Goal: Information Seeking & Learning: Learn about a topic

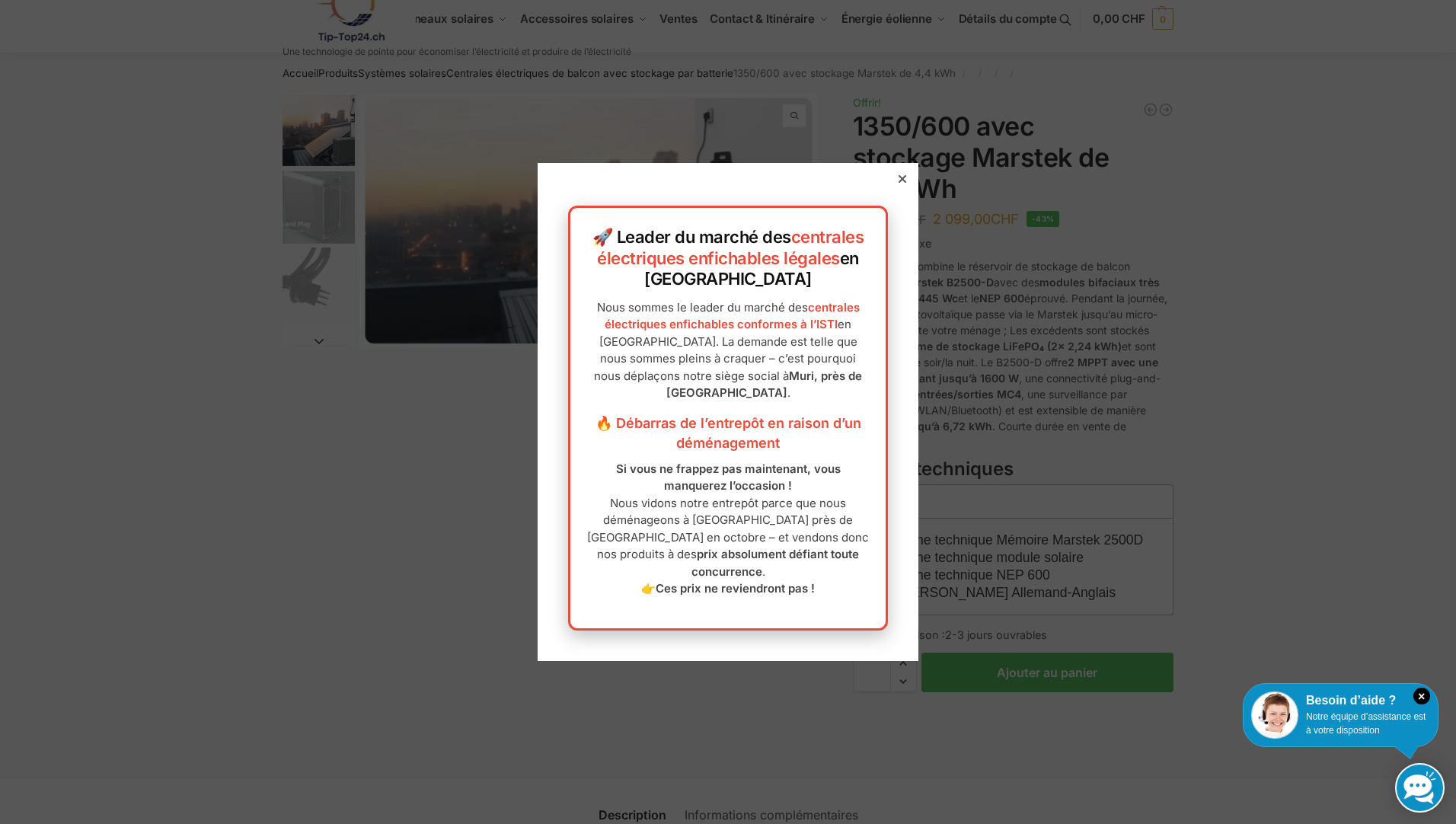
click at [707, 183] on icon at bounding box center [902, 179] width 8 height 8
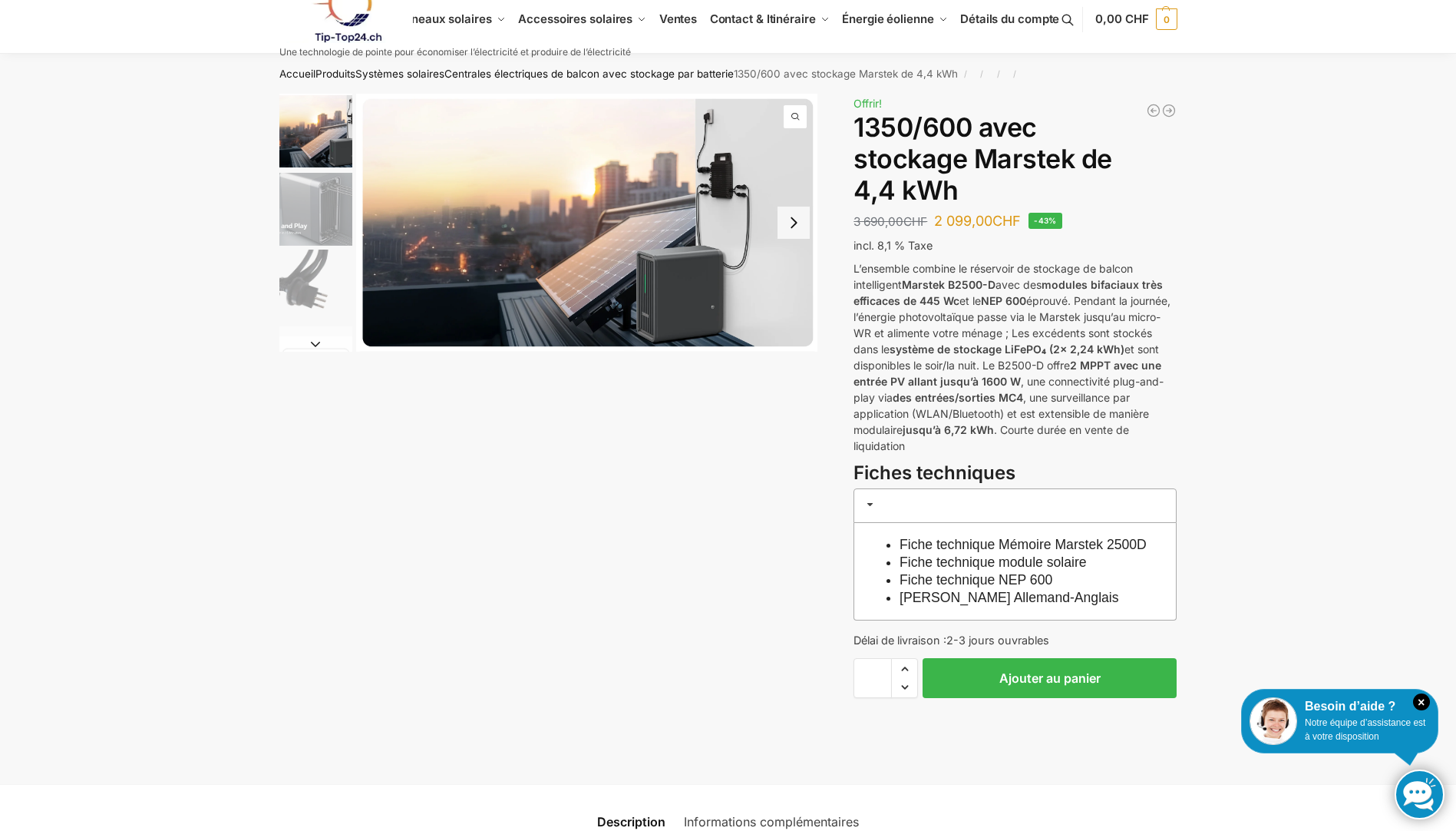
click at [713, 222] on button "Diapositive suivante" at bounding box center [793, 222] width 32 height 32
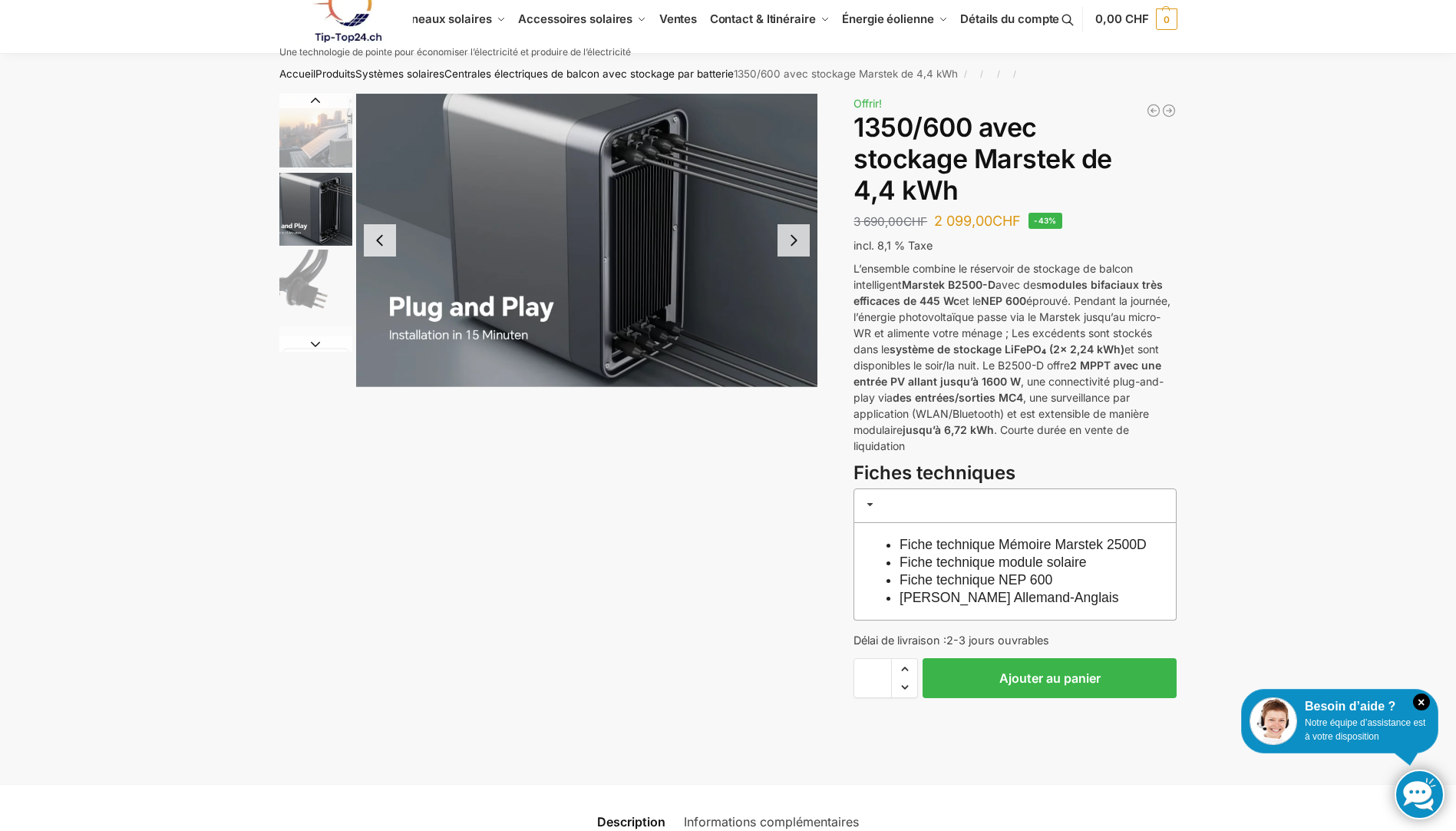
click at [713, 242] on button "Diapositive suivante" at bounding box center [793, 240] width 32 height 32
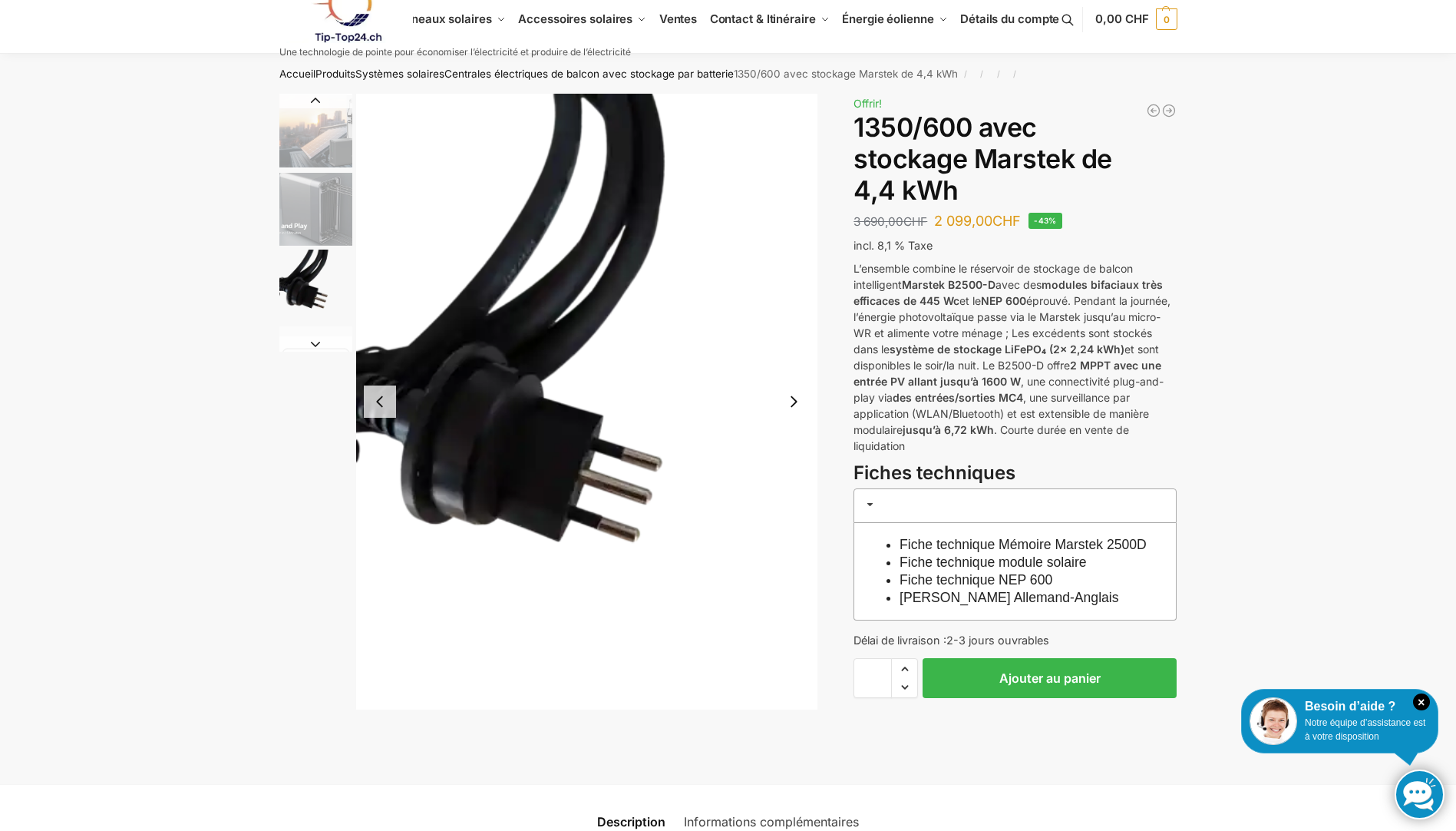
click at [713, 242] on img "3 / 9" at bounding box center [587, 401] width 462 height 616
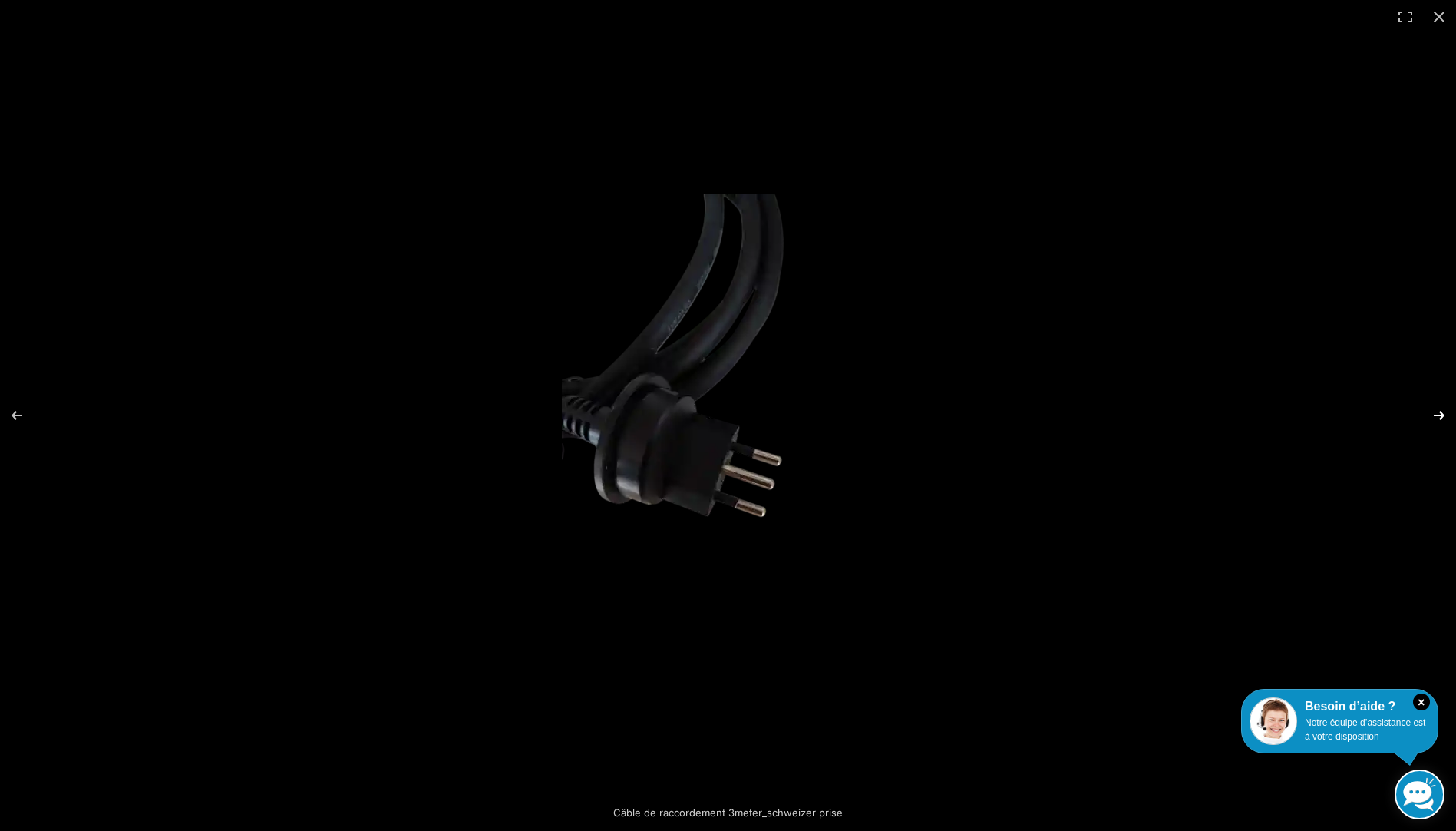
click at [713, 413] on button "Suivant (flèche vers la droite)" at bounding box center [1429, 415] width 54 height 77
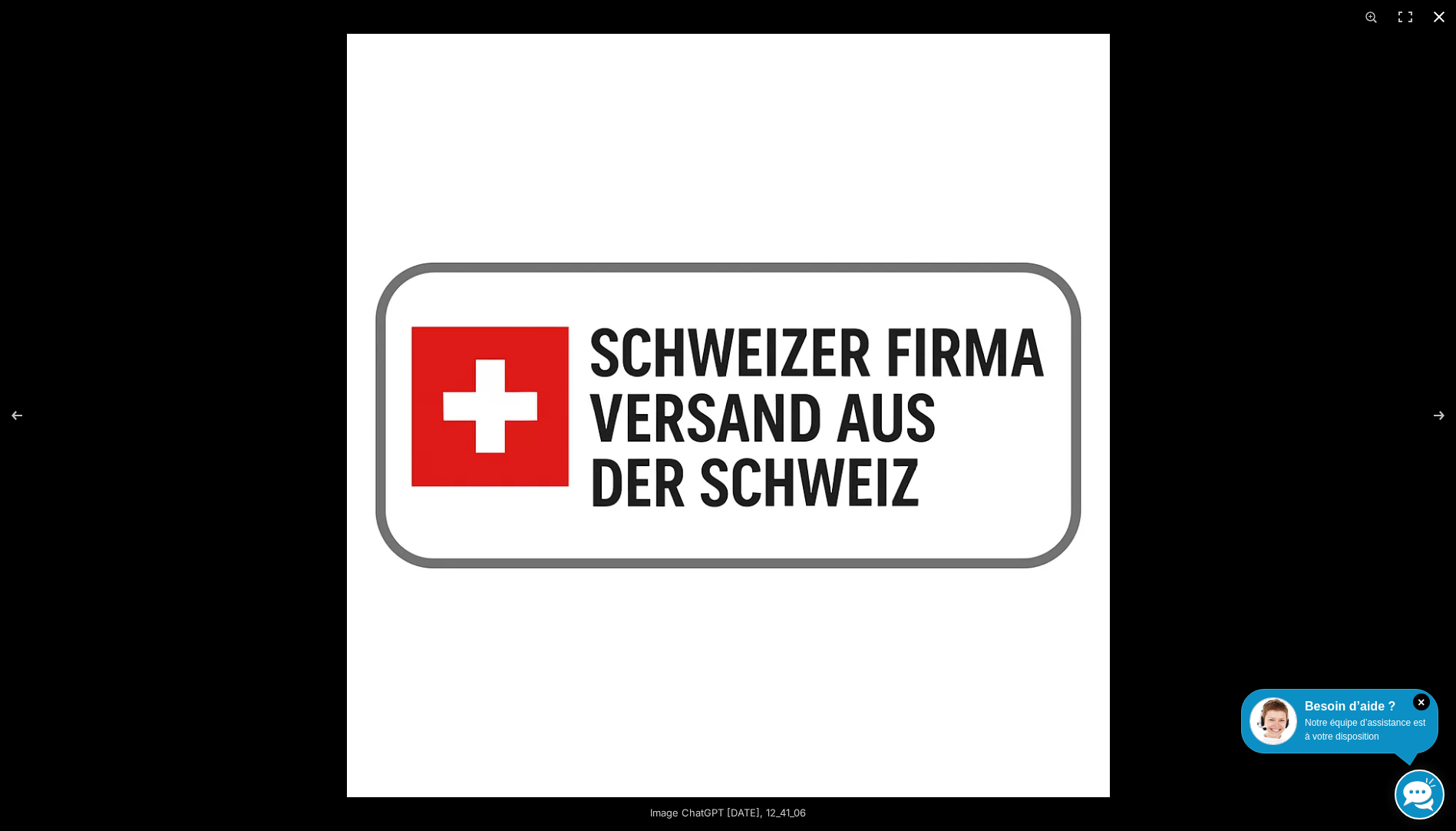
click at [713, 10] on button "Fermer (Esc)" at bounding box center [1439, 17] width 34 height 34
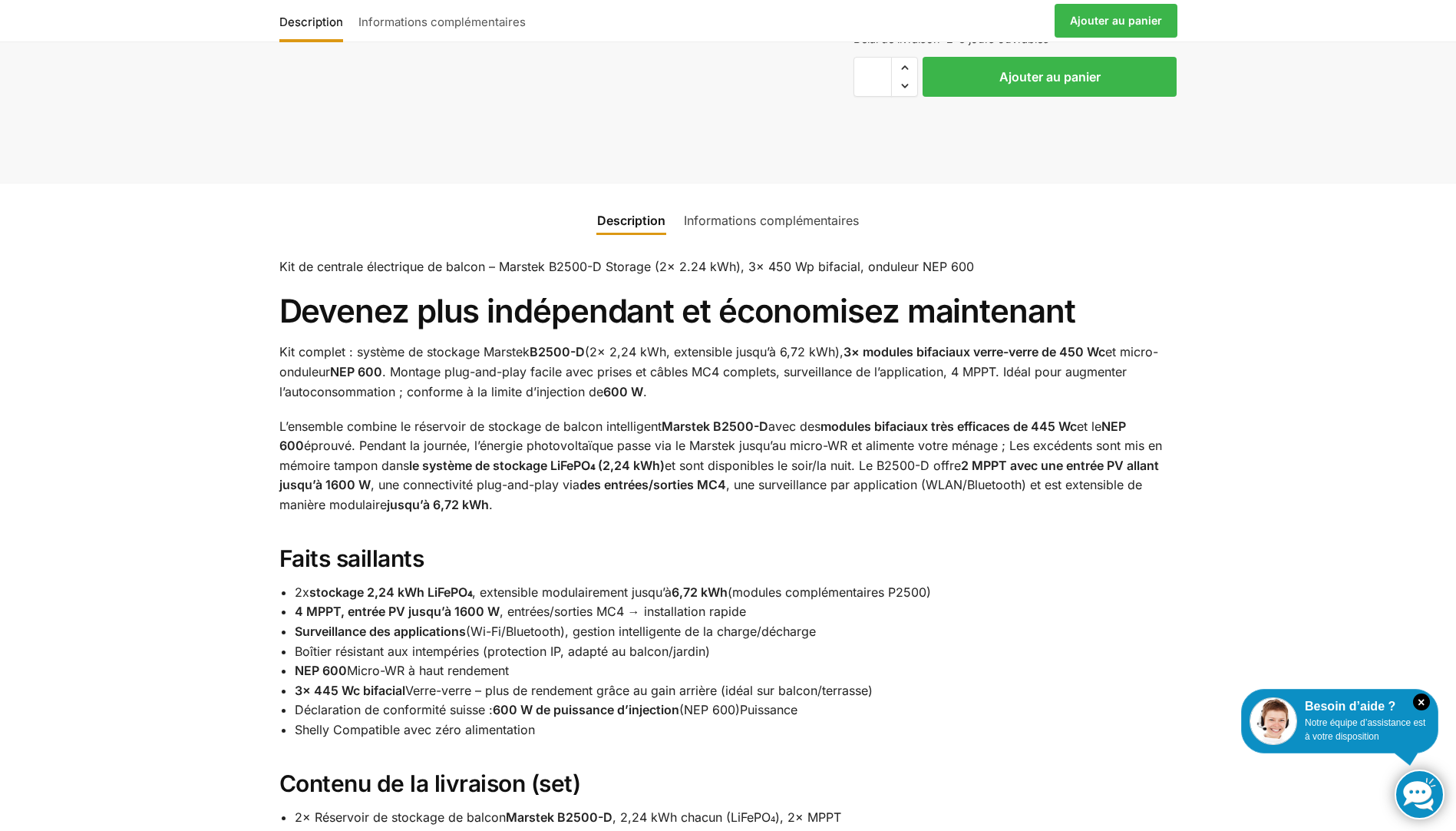
scroll to position [596, 0]
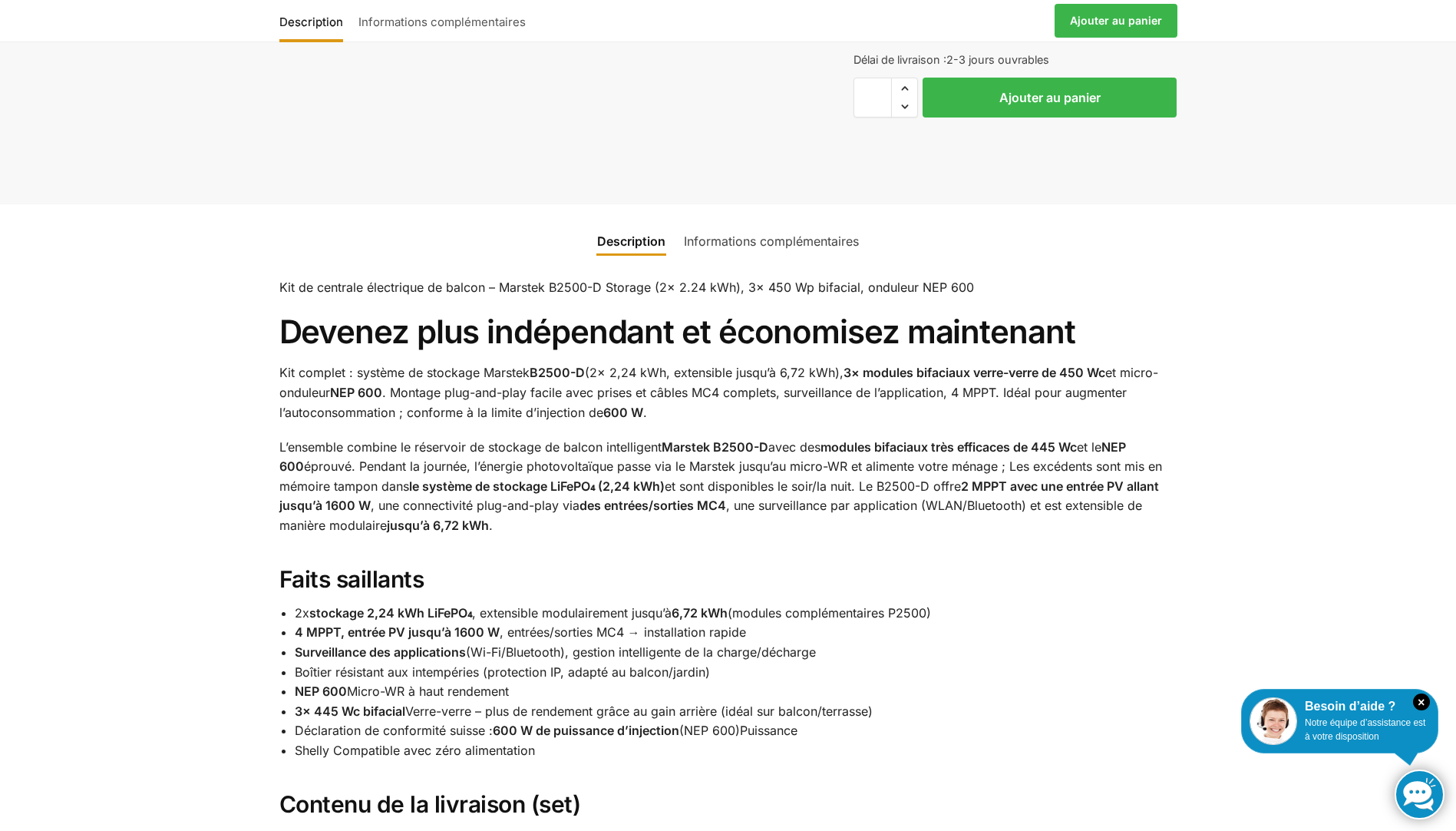
click at [713, 260] on link "Informations complémentaires" at bounding box center [771, 241] width 193 height 37
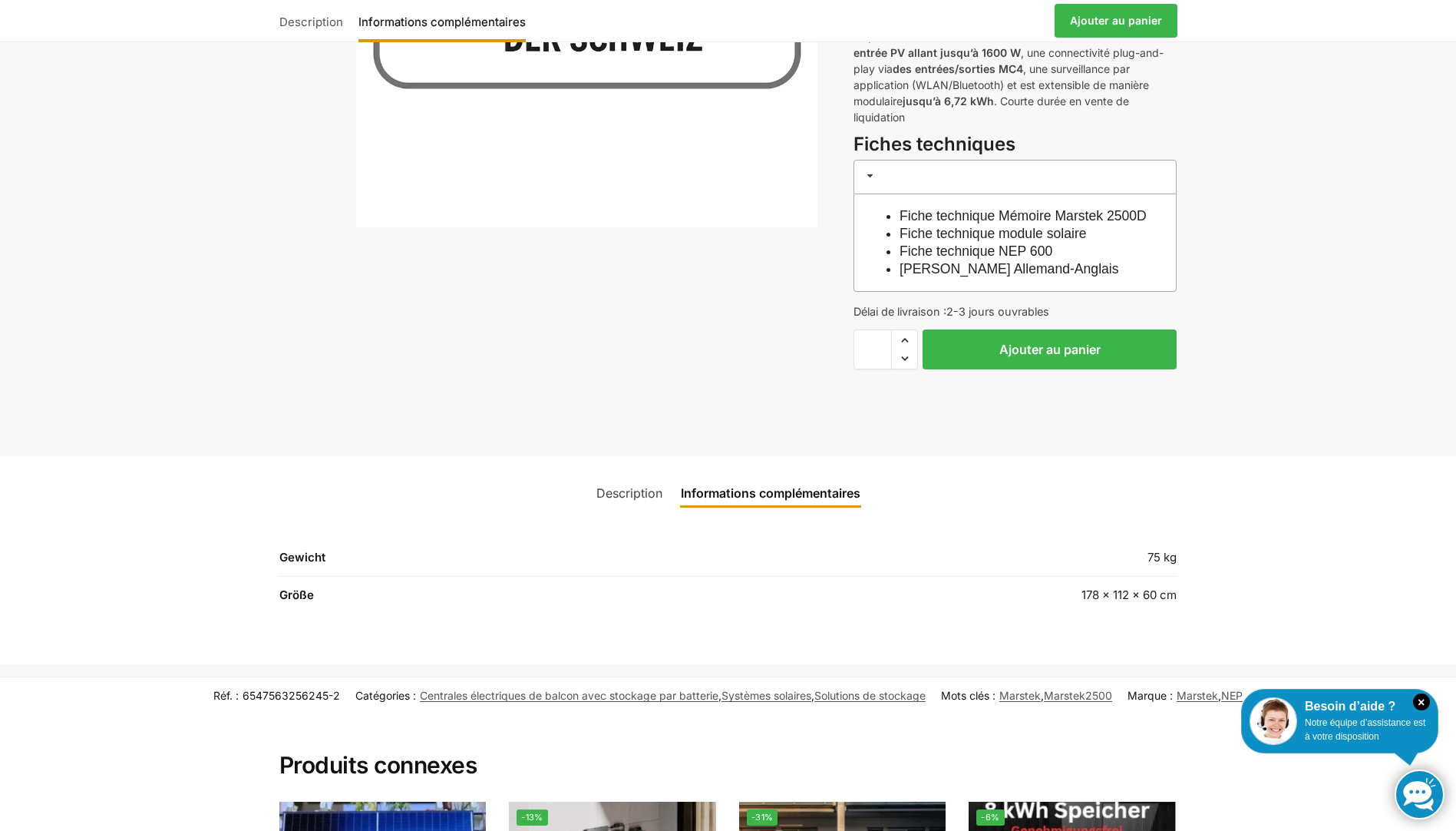
scroll to position [384, 0]
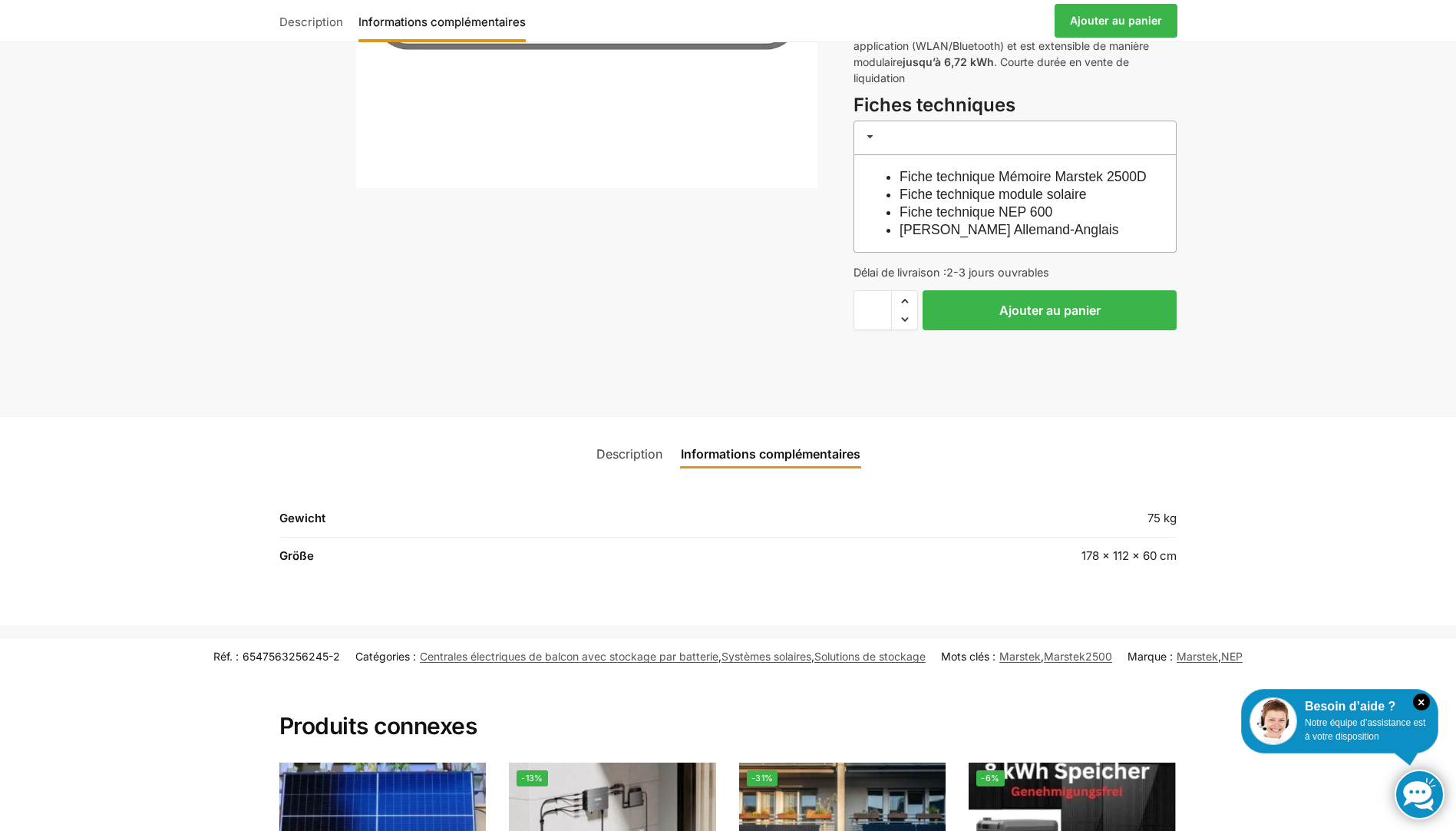
click at [632, 472] on link "Description" at bounding box center [629, 453] width 85 height 37
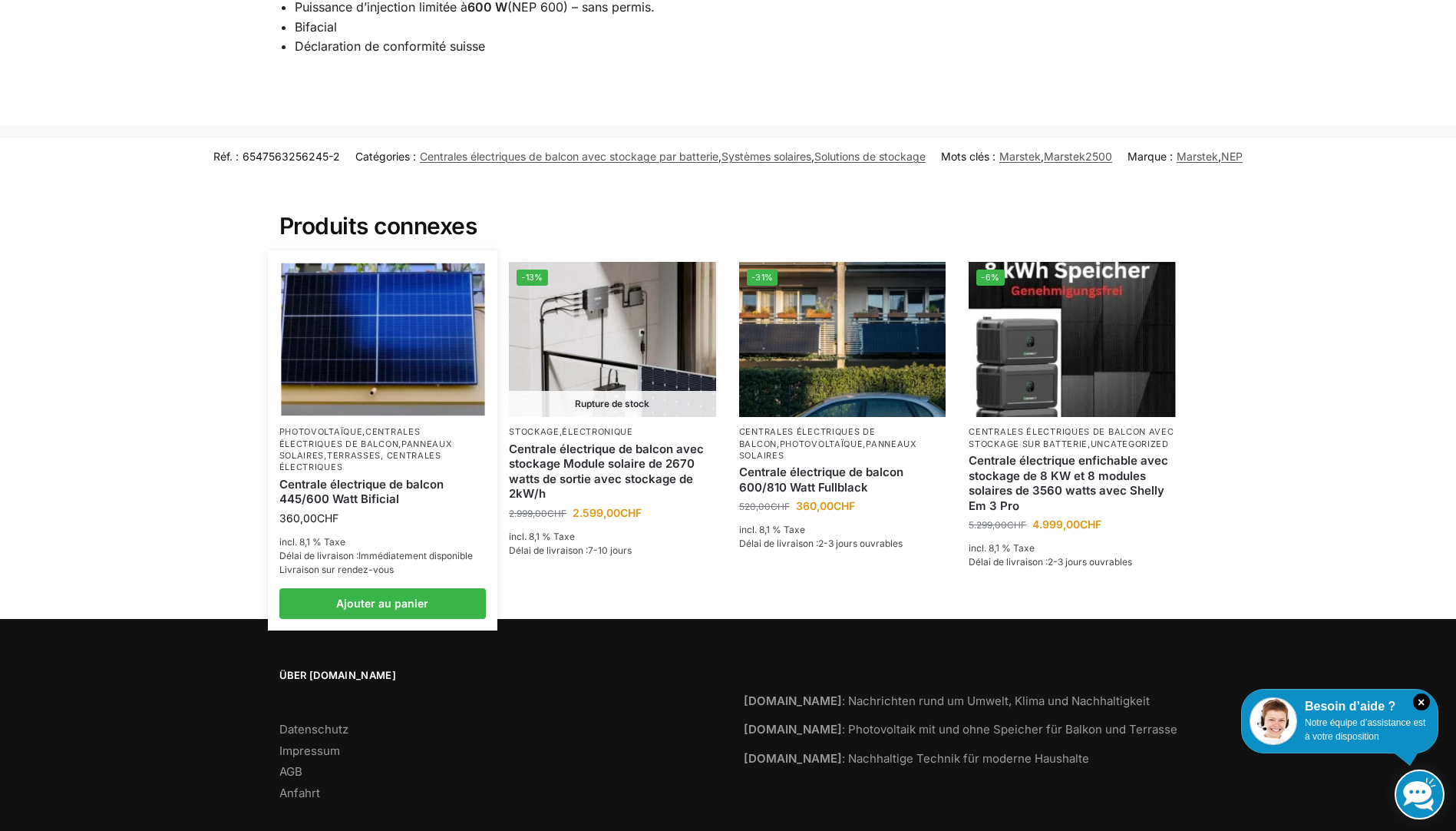
scroll to position [2285, 0]
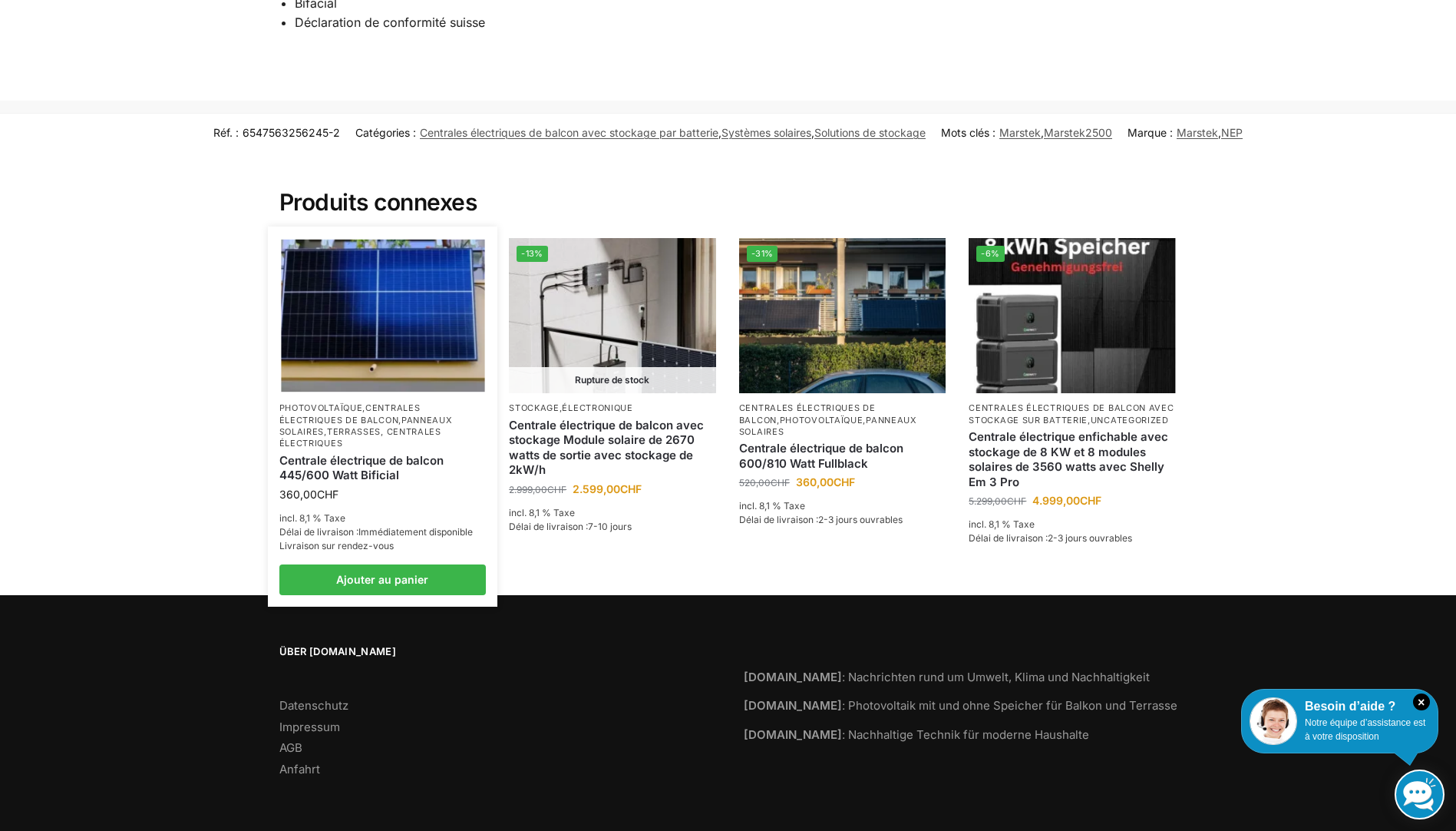
click at [373, 415] on link "Centrales électriques de balcon" at bounding box center [350, 413] width 141 height 22
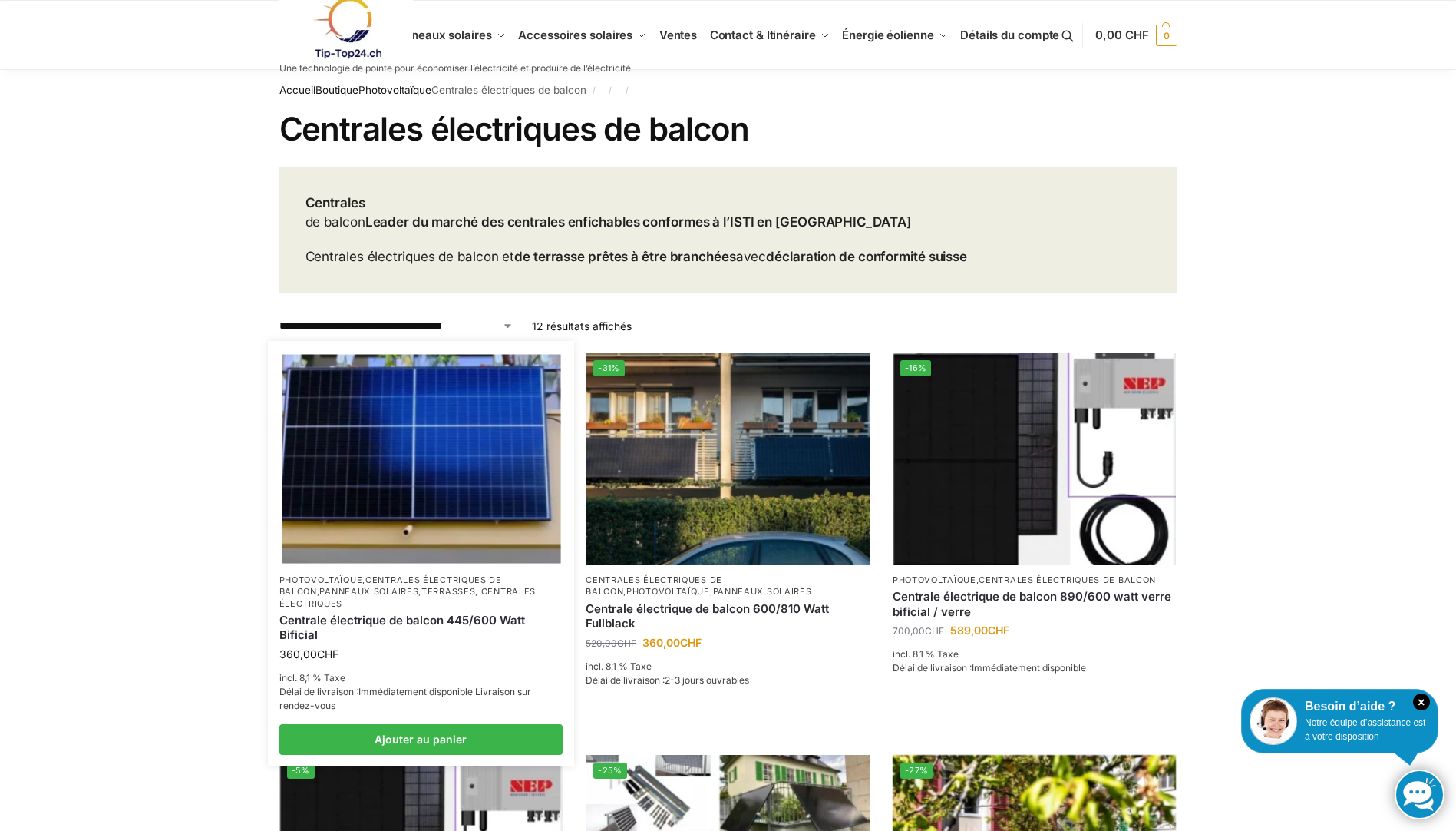
click at [360, 496] on img at bounding box center [421, 459] width 279 height 209
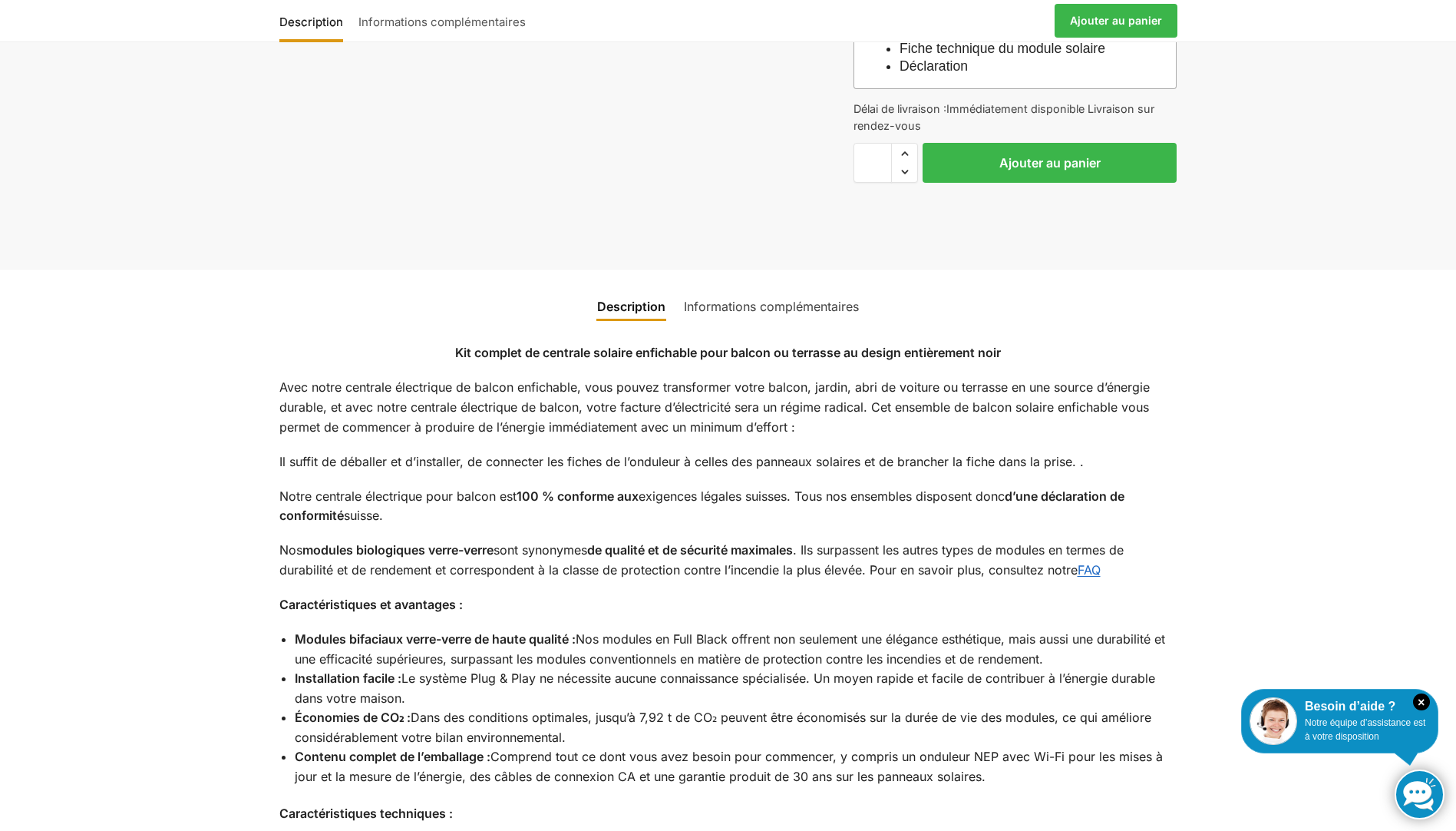
scroll to position [1459, 0]
